Goal: Information Seeking & Learning: Learn about a topic

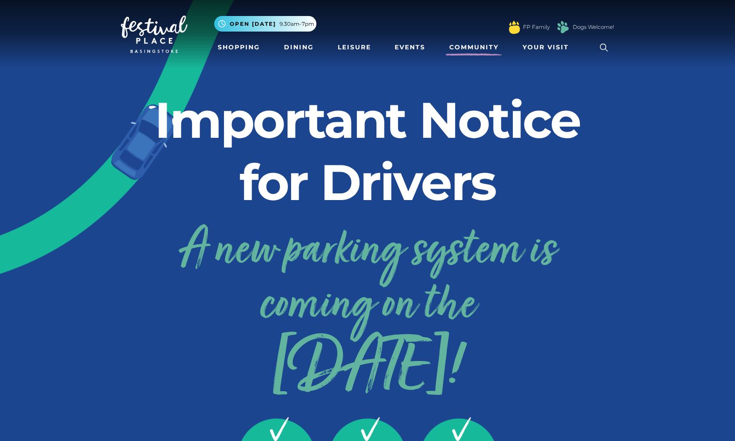
click at [453, 46] on link "Community" at bounding box center [474, 47] width 56 height 16
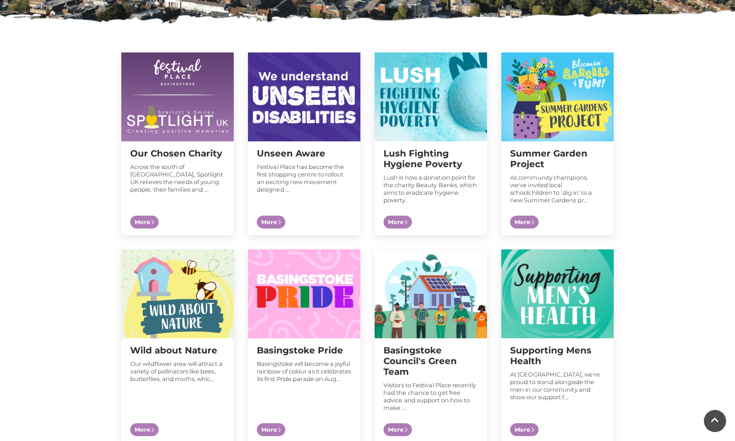
scroll to position [294, 0]
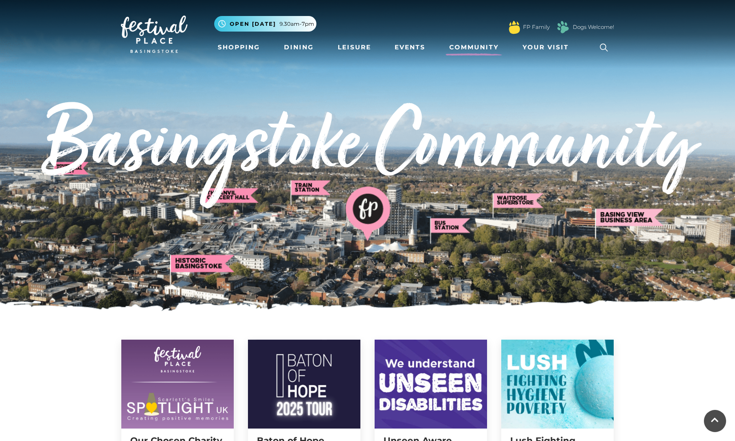
scroll to position [294, 0]
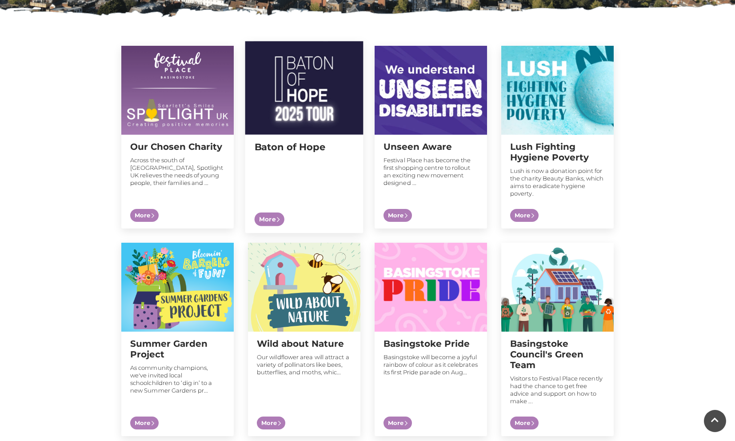
click at [267, 216] on span "More" at bounding box center [270, 219] width 30 height 14
